Goal: Find specific page/section: Find specific page/section

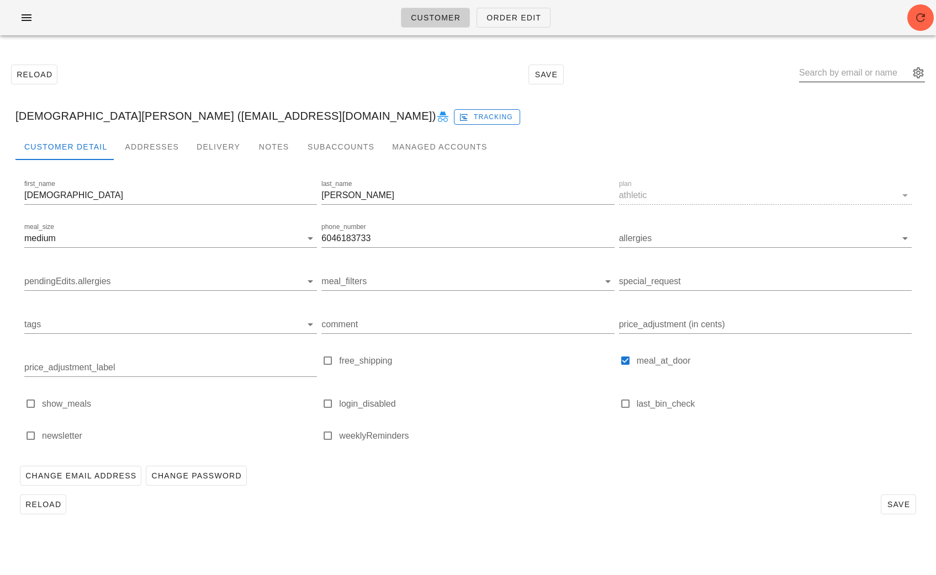
click at [846, 69] on input "text" at bounding box center [854, 73] width 110 height 18
paste input "[EMAIL_ADDRESS][DOMAIN_NAME]"
type input "[EMAIL_ADDRESS][DOMAIN_NAME]"
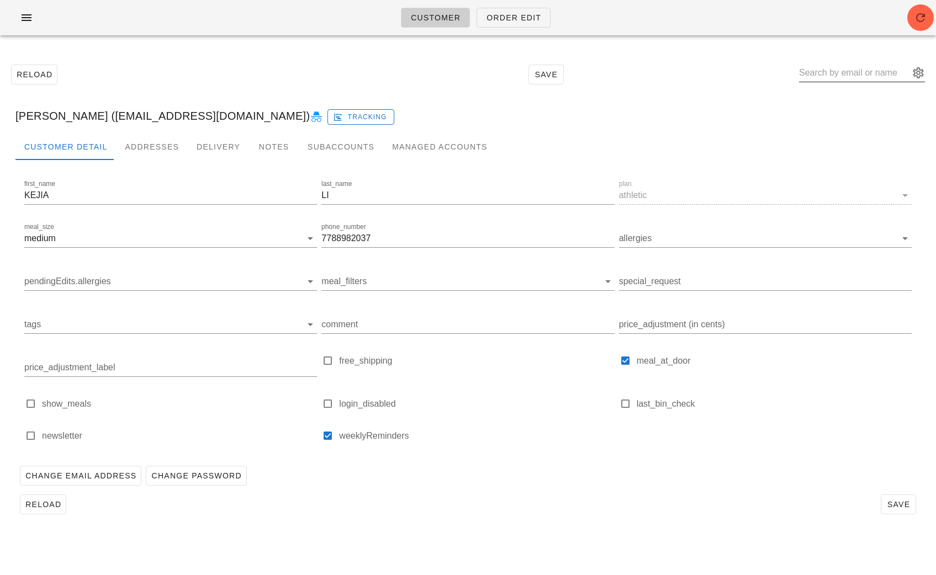
click at [840, 63] on div at bounding box center [862, 75] width 126 height 36
click at [840, 64] on input "text" at bounding box center [854, 73] width 110 height 18
paste input "[PERSON_NAME][EMAIL_ADDRESS][PERSON_NAME][DOMAIN_NAME]"
type input "[PERSON_NAME][EMAIL_ADDRESS][PERSON_NAME][DOMAIN_NAME]"
